Goal: Task Accomplishment & Management: Manage account settings

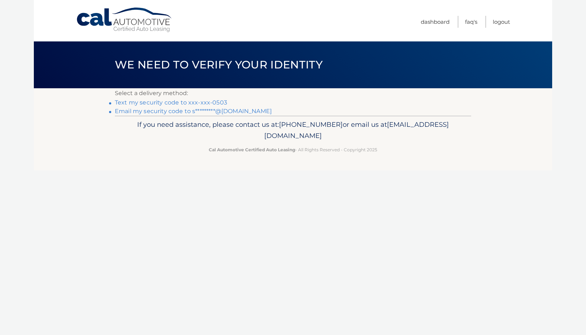
click at [186, 104] on link "Text my security code to xxx-xxx-0503" at bounding box center [171, 102] width 112 height 7
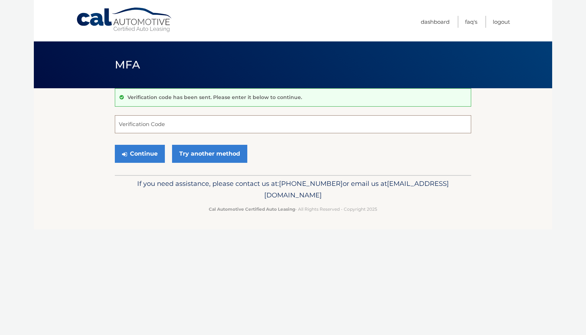
click at [191, 126] on input "Verification Code" at bounding box center [293, 124] width 356 height 18
click at [187, 124] on input "Verification Code" at bounding box center [293, 124] width 356 height 18
type input "339121"
click at [140, 153] on button "Continue" at bounding box center [140, 154] width 50 height 18
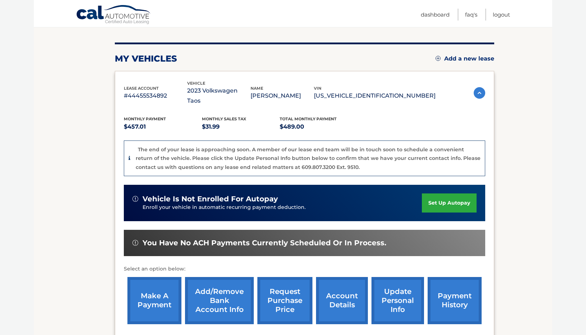
scroll to position [82, 0]
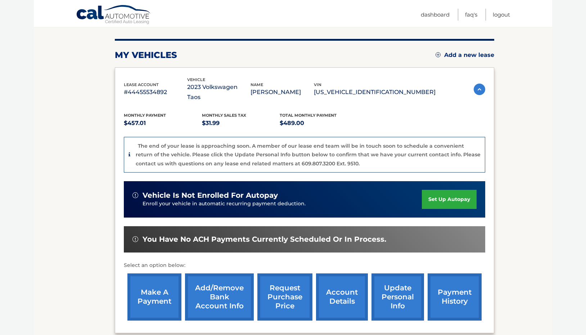
click at [263, 200] on p "Enroll your vehicle in automatic recurring payment deduction." at bounding box center [282, 204] width 279 height 8
click at [268, 195] on span "vehicle is not enrolled for autopay" at bounding box center [210, 195] width 135 height 9
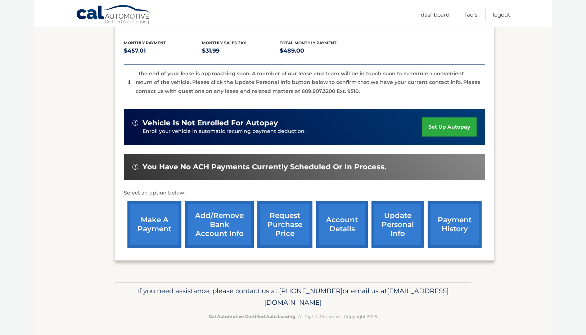
scroll to position [154, 0]
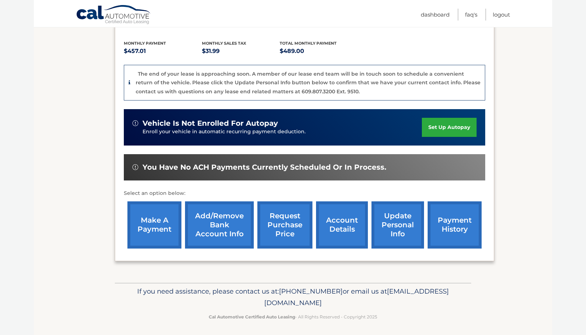
click at [462, 233] on link "payment history" at bounding box center [455, 224] width 54 height 47
click at [167, 214] on link "make a payment" at bounding box center [154, 224] width 54 height 47
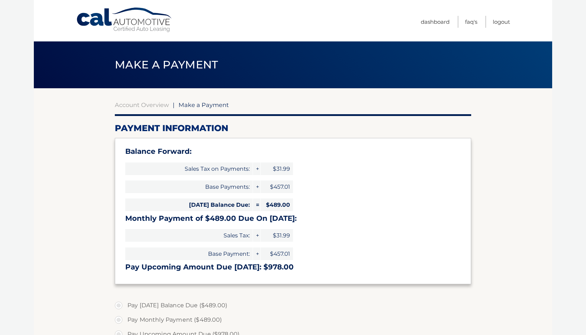
select select "YTFhYjhkNzQtYmIyNS00N2NkLWJhODMtYWU1M2QxNDJkMjM0"
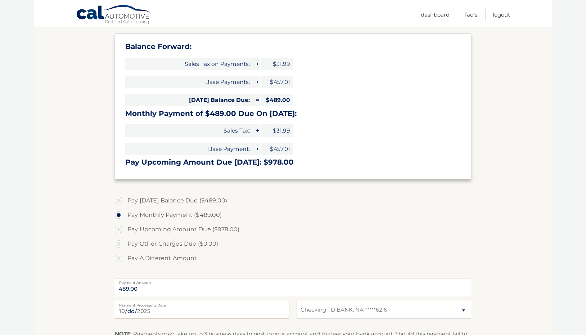
scroll to position [108, 0]
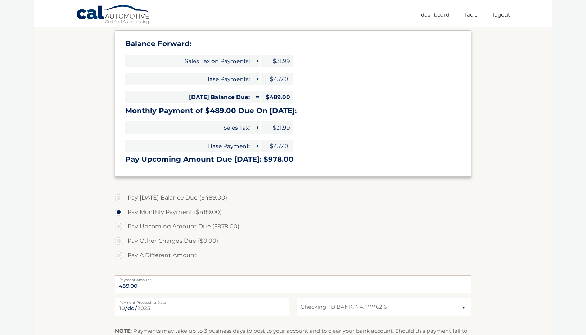
click at [195, 224] on label "Pay Upcoming Amount Due ($978.00)" at bounding box center [293, 226] width 356 height 14
click at [125, 224] on input "Pay Upcoming Amount Due ($978.00)" at bounding box center [121, 225] width 7 height 12
radio input "true"
type input "978.00"
click at [191, 212] on label "Pay Monthly Payment ($489.00)" at bounding box center [293, 212] width 356 height 14
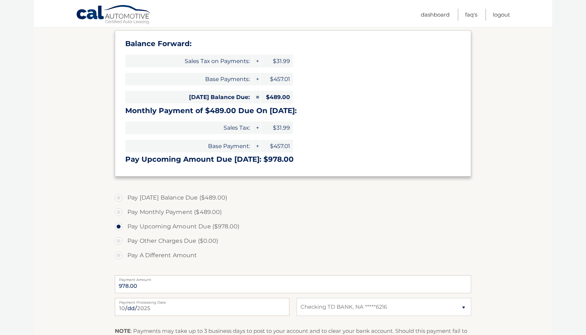
click at [125, 212] on input "Pay Monthly Payment ($489.00)" at bounding box center [121, 211] width 7 height 12
radio input "true"
type input "489.00"
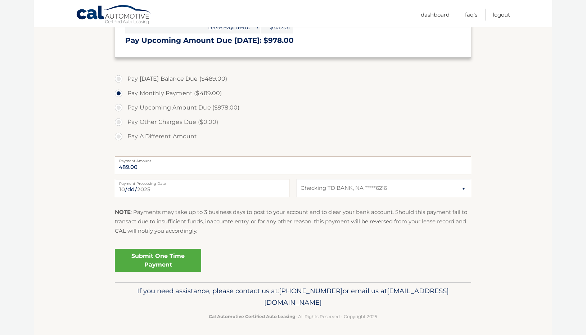
scroll to position [226, 0]
click at [166, 252] on link "Submit One Time Payment" at bounding box center [158, 260] width 86 height 23
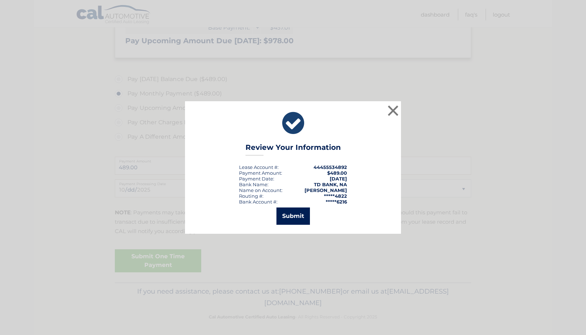
click at [294, 215] on button "Submit" at bounding box center [292, 215] width 33 height 17
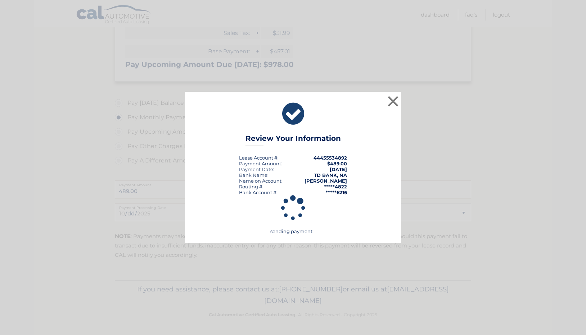
scroll to position [200, 0]
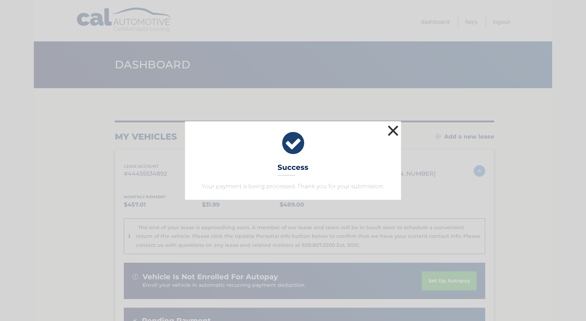
click at [394, 130] on button "×" at bounding box center [393, 130] width 14 height 14
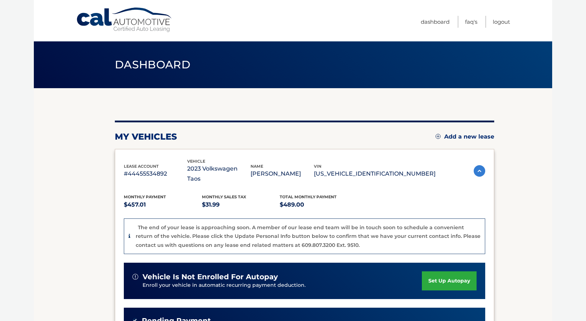
click at [288, 123] on div "my vehicles Add a new lease lease account #44455534892 vehicle 2023 Volkswagen …" at bounding box center [304, 275] width 379 height 308
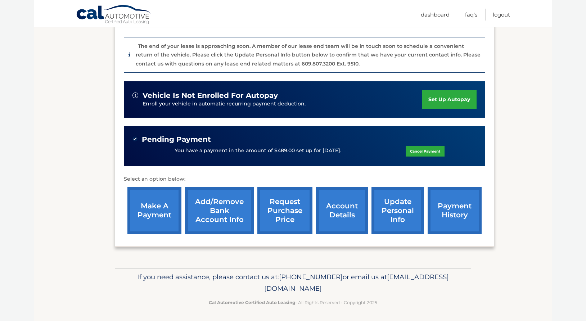
scroll to position [181, 0]
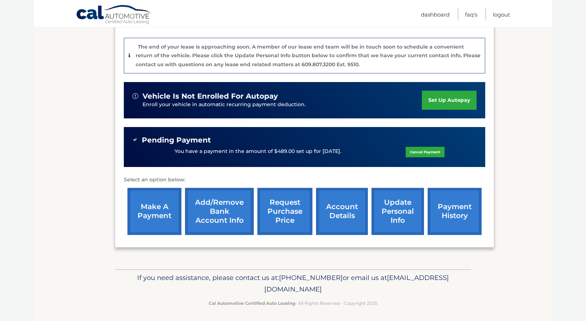
click at [291, 136] on div "Pending Payment" at bounding box center [304, 140] width 344 height 9
click at [292, 141] on div "Pending Payment" at bounding box center [304, 140] width 344 height 9
click at [347, 205] on link "account details" at bounding box center [342, 211] width 52 height 47
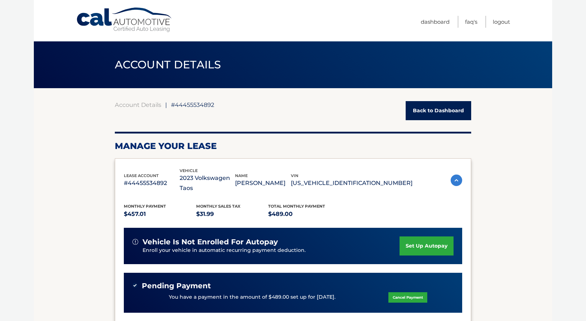
scroll to position [216, 0]
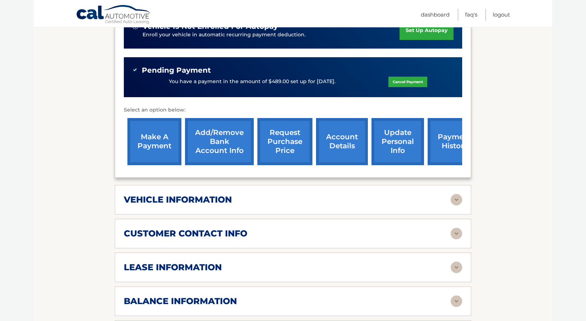
click at [345, 197] on div "vehicle information" at bounding box center [287, 199] width 327 height 11
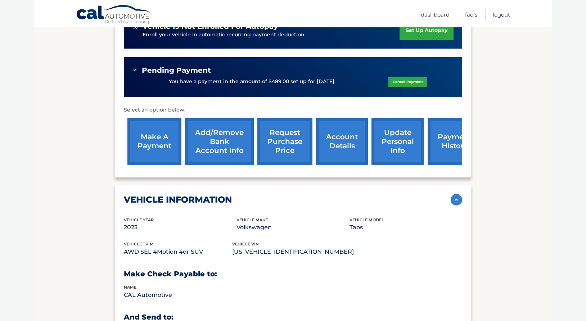
click at [75, 169] on section "Account Details | #44455534892 Back to Dashboard Manage Your Lease lease accoun…" at bounding box center [293, 293] width 518 height 840
click at [80, 164] on section "Account Details | #44455534892 Back to Dashboard Manage Your Lease lease accoun…" at bounding box center [293, 293] width 518 height 840
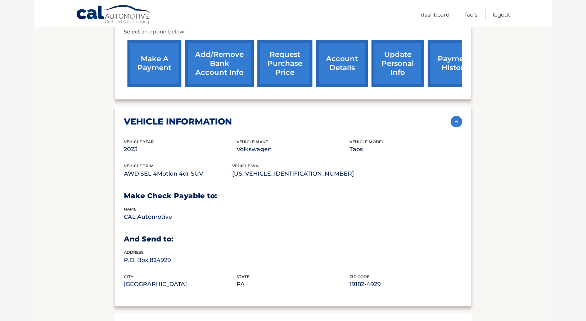
scroll to position [313, 0]
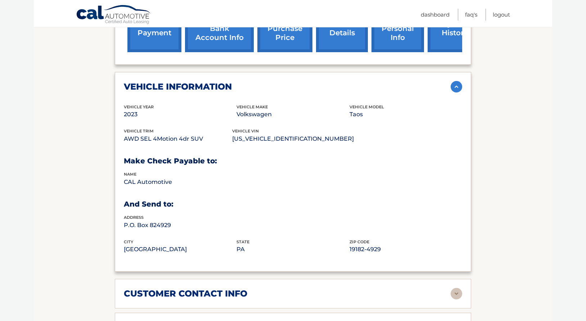
click at [80, 164] on section "Account Details | #44455534892 Back to Dashboard Manage Your Lease lease accoun…" at bounding box center [293, 180] width 518 height 840
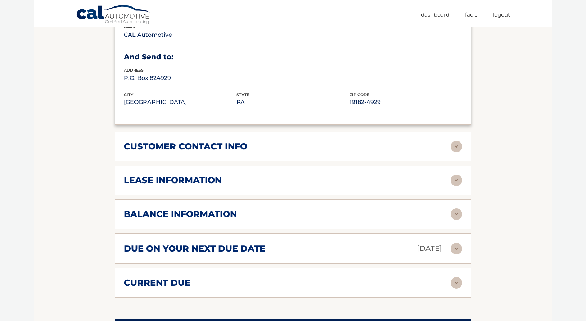
scroll to position [493, 0]
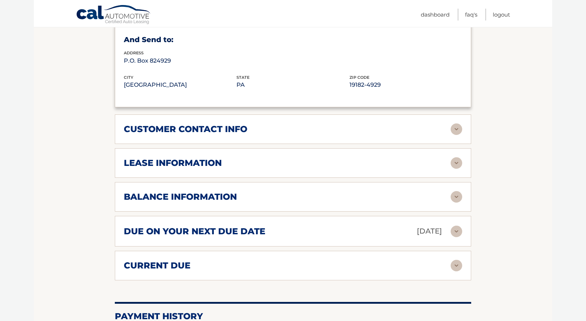
click at [213, 126] on h2 "customer contact info" at bounding box center [185, 129] width 123 height 11
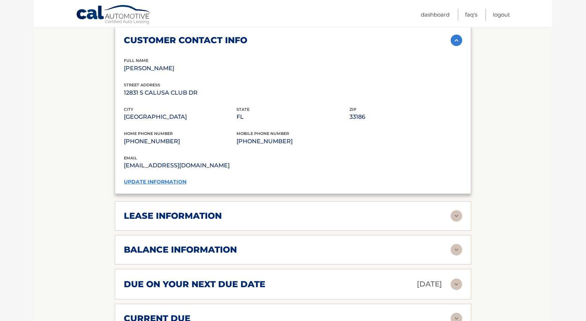
scroll to position [620, 0]
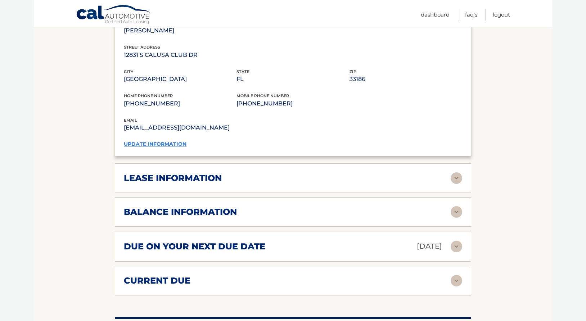
click at [172, 175] on h2 "lease information" at bounding box center [173, 178] width 98 height 11
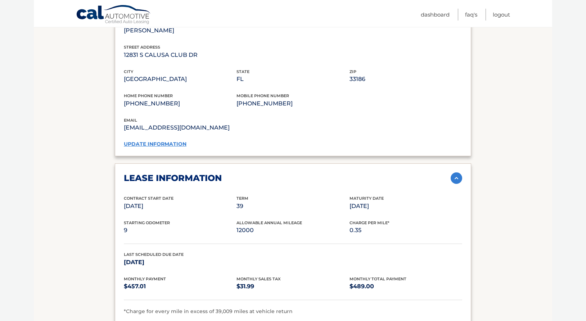
click at [80, 160] on section "Account Details | #44455534892 Back to Dashboard Manage Your Lease lease accoun…" at bounding box center [293, 26] width 518 height 1117
click at [84, 152] on section "Account Details | #44455534892 Back to Dashboard Manage Your Lease lease accoun…" at bounding box center [293, 26] width 518 height 1117
click at [86, 154] on section "Account Details | #44455534892 Back to Dashboard Manage Your Lease lease accoun…" at bounding box center [293, 26] width 518 height 1117
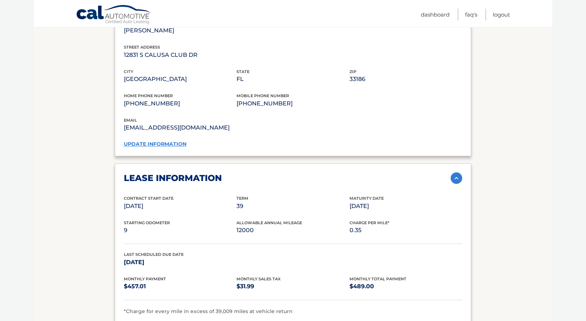
click at [86, 154] on section "Account Details | #44455534892 Back to Dashboard Manage Your Lease lease accoun…" at bounding box center [293, 26] width 518 height 1117
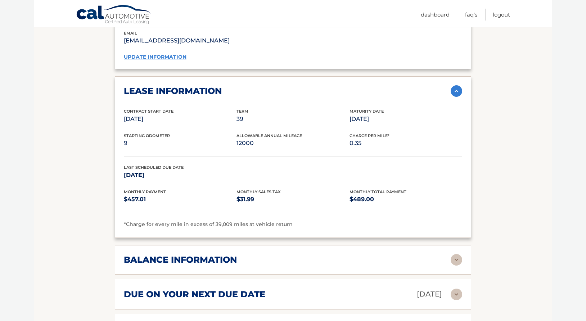
scroll to position [727, 0]
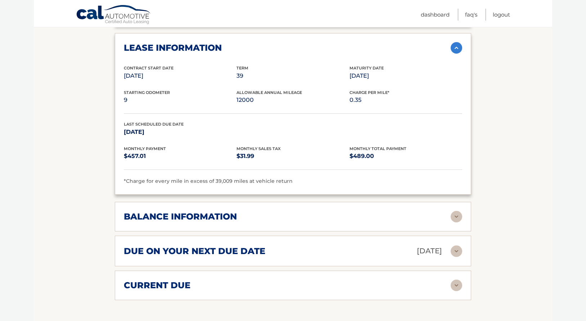
scroll to position [751, 0]
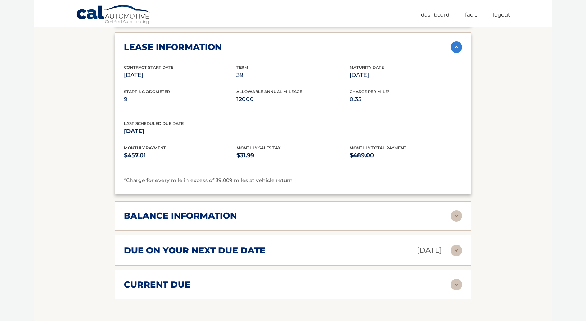
click at [187, 211] on h2 "balance information" at bounding box center [180, 216] width 113 height 11
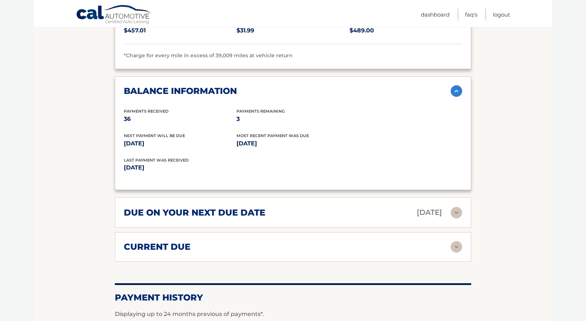
scroll to position [876, 0]
click at [225, 212] on div "due on your next due date Nov 09, 2025" at bounding box center [287, 212] width 327 height 13
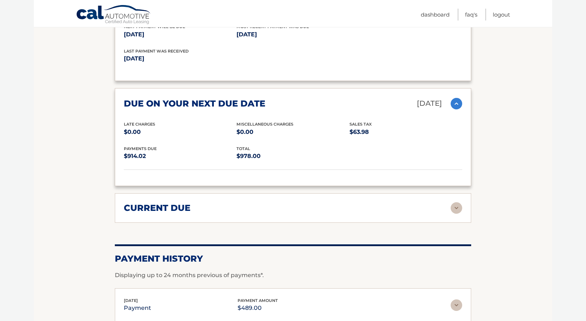
scroll to position [987, 0]
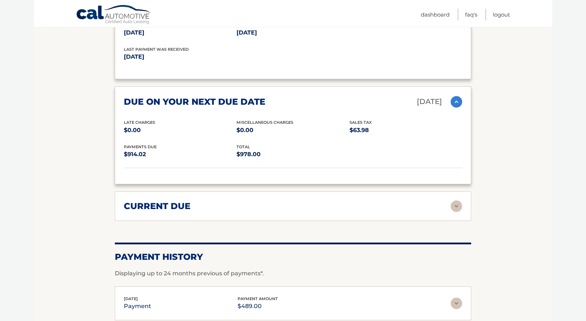
click at [153, 200] on div "current due" at bounding box center [293, 206] width 338 height 12
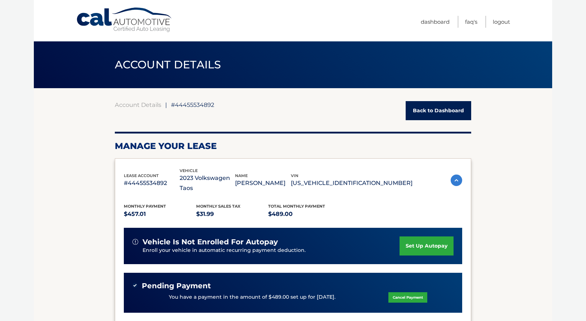
scroll to position [0, 0]
click at [142, 108] on div "Account Details | #44455534892 Back to Dashboard" at bounding box center [293, 110] width 356 height 19
click at [142, 22] on link "Cal Automotive" at bounding box center [124, 20] width 97 height 26
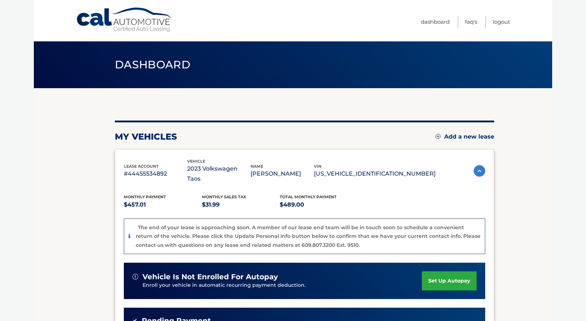
click at [432, 21] on link "Dashboard" at bounding box center [435, 22] width 29 height 12
click at [435, 24] on link "Dashboard" at bounding box center [435, 22] width 29 height 12
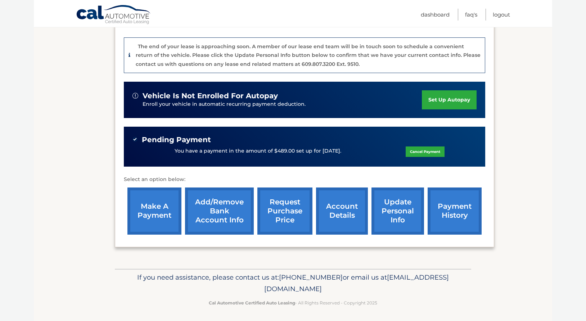
scroll to position [181, 0]
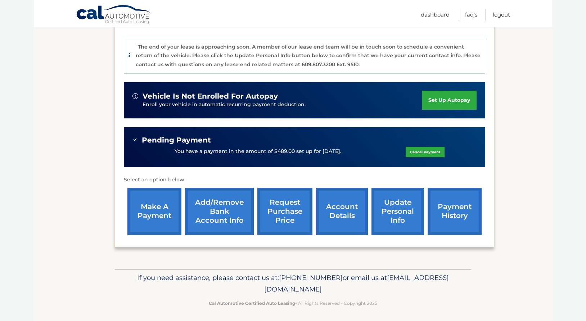
click at [384, 207] on link "update personal info" at bounding box center [397, 211] width 53 height 47
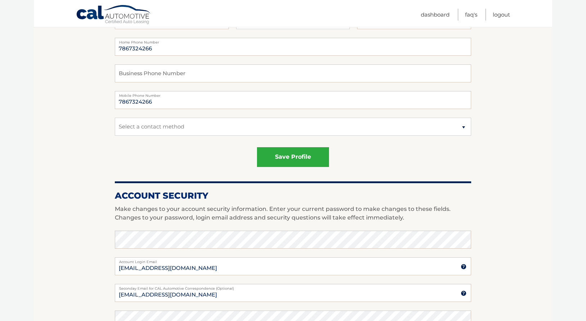
scroll to position [64, 0]
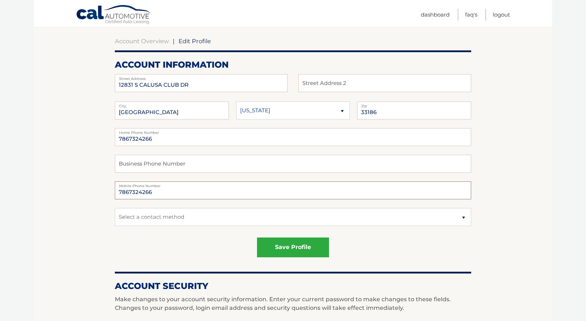
drag, startPoint x: 164, startPoint y: 191, endPoint x: 66, endPoint y: 191, distance: 98.6
click at [66, 191] on section "Account Overview | Edit Profile account information [STREET_ADDRESS] Address St…" at bounding box center [293, 301] width 518 height 555
click at [182, 164] on input "text" at bounding box center [293, 164] width 356 height 18
paste input "7867324266"
type input "7867324266"
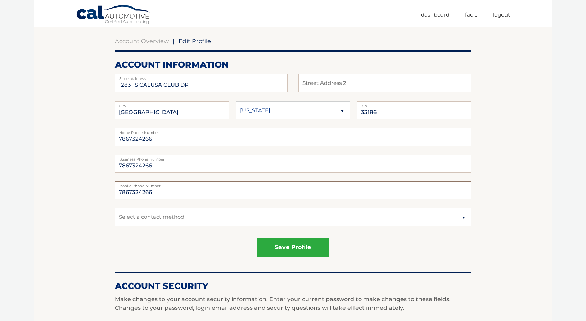
drag, startPoint x: 172, startPoint y: 190, endPoint x: 49, endPoint y: 190, distance: 123.1
click at [49, 190] on section "Account Overview | Edit Profile account information [STREET_ADDRESS] Address St…" at bounding box center [293, 301] width 518 height 555
type input "3059040503"
click at [56, 198] on section "Account Overview | Edit Profile account information [STREET_ADDRESS] Address St…" at bounding box center [293, 301] width 518 height 555
select select "1"
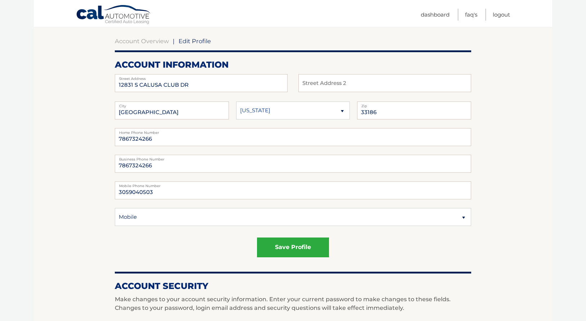
click at [73, 221] on section "Account Overview | Edit Profile account information 12831 S CALUSA CLUB DR Stre…" at bounding box center [293, 301] width 518 height 555
drag, startPoint x: 164, startPoint y: 139, endPoint x: 52, endPoint y: 139, distance: 111.9
click at [52, 139] on section "Account Overview | Edit Profile account information 12831 S CALUSA CLUB DR Stre…" at bounding box center [293, 301] width 518 height 555
click at [75, 161] on section "Account Overview | Edit Profile account information 12831 S CALUSA CLUB DR Stre…" at bounding box center [293, 301] width 518 height 555
click at [271, 247] on button "save profile" at bounding box center [293, 248] width 72 height 20
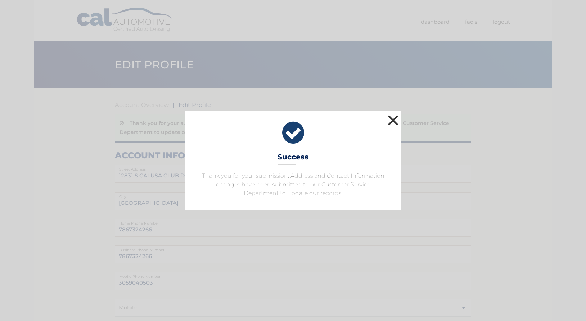
click at [393, 121] on button "×" at bounding box center [393, 120] width 14 height 14
